Goal: Task Accomplishment & Management: Manage account settings

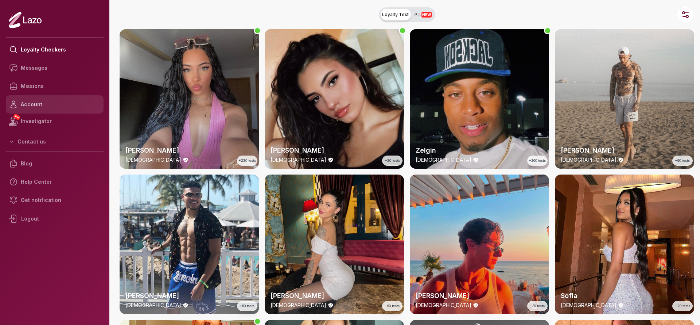
click at [44, 104] on link "Account" at bounding box center [55, 104] width 98 height 18
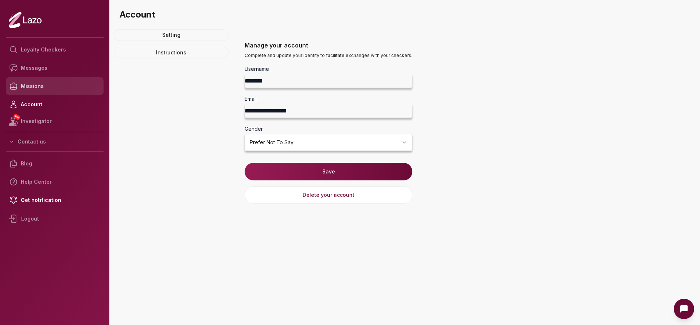
click at [37, 89] on link "Missions" at bounding box center [55, 86] width 98 height 18
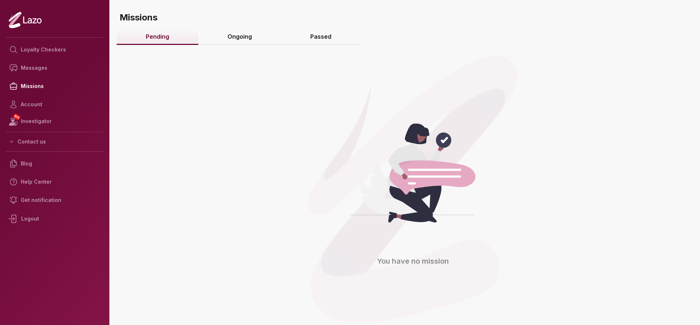
click at [243, 34] on link "Ongoing" at bounding box center [239, 37] width 83 height 16
